Goal: Information Seeking & Learning: Learn about a topic

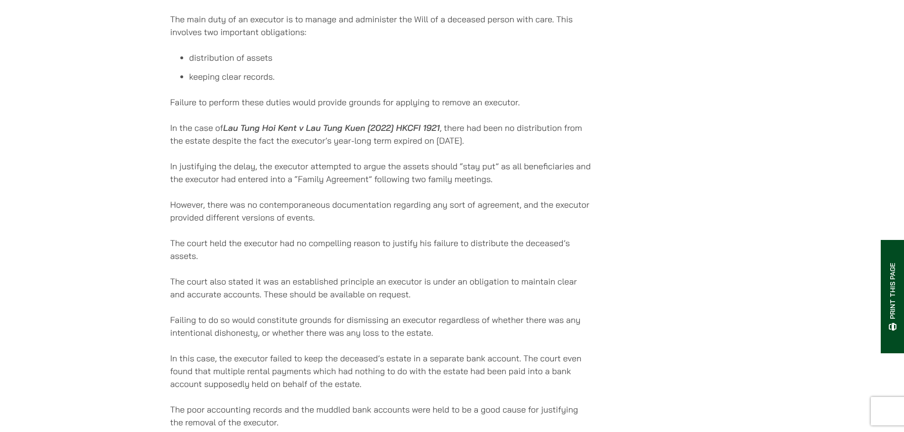
scroll to position [1044, 0]
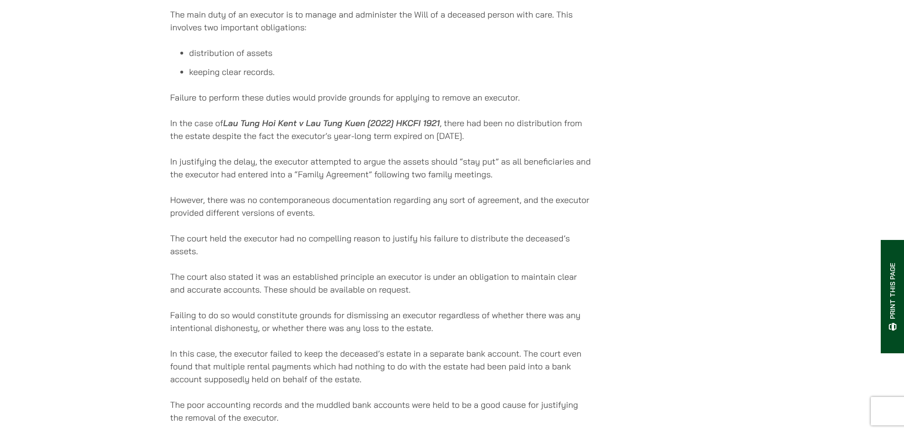
click at [550, 232] on p "The court held the executor had no compelling reason to justify his failure to …" at bounding box center [381, 245] width 423 height 26
click at [315, 194] on p "However, there was no contemporaneous documentation regarding any sort of agree…" at bounding box center [381, 207] width 423 height 26
click at [311, 194] on p "However, there was no contemporaneous documentation regarding any sort of agree…" at bounding box center [381, 207] width 423 height 26
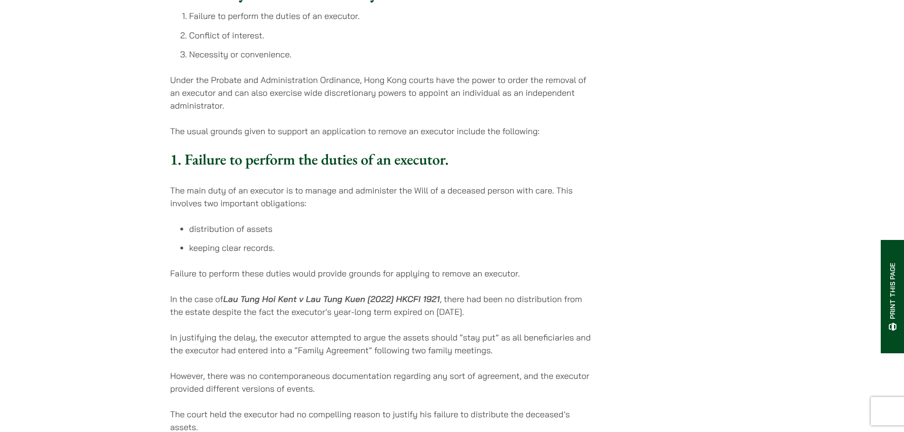
scroll to position [854, 0]
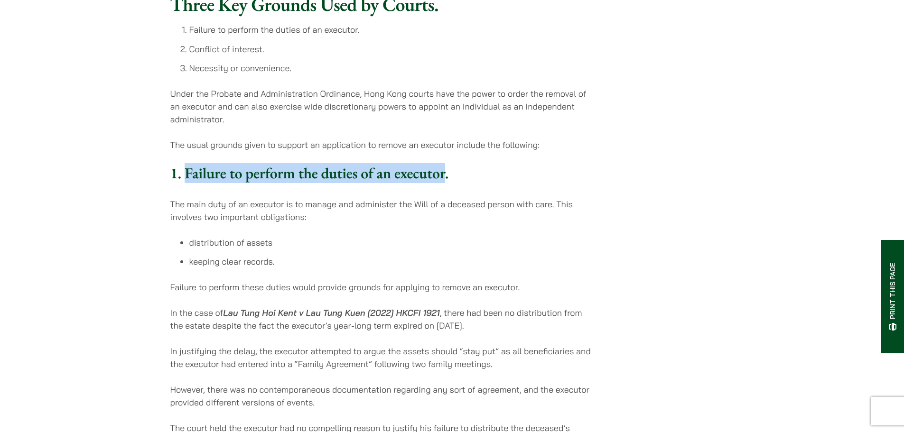
drag, startPoint x: 188, startPoint y: 134, endPoint x: 446, endPoint y: 136, distance: 258.2
click at [446, 164] on h3 "1. Failure to perform the duties of an executor." at bounding box center [381, 173] width 423 height 18
copy h3 "Failure to perform the duties of an executor"
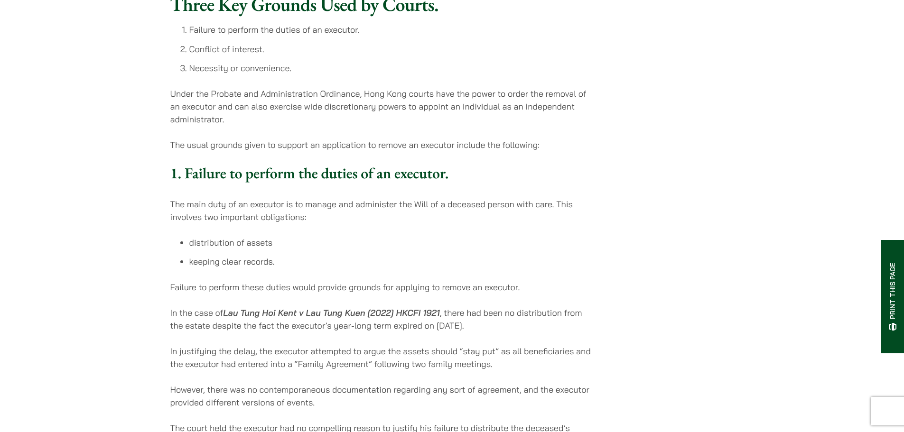
drag, startPoint x: 217, startPoint y: 45, endPoint x: 213, endPoint y: 1, distance: 44.4
